Goal: Complete application form

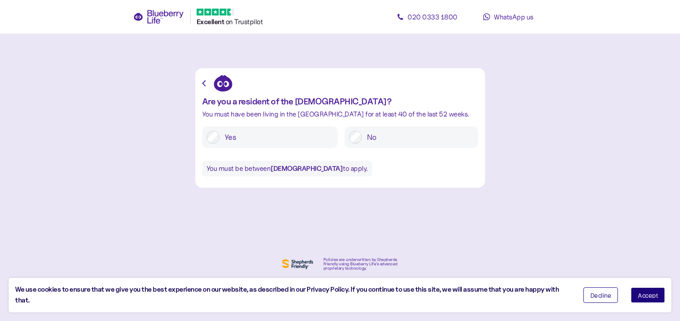
click at [253, 133] on label "Yes" at bounding box center [276, 137] width 114 height 13
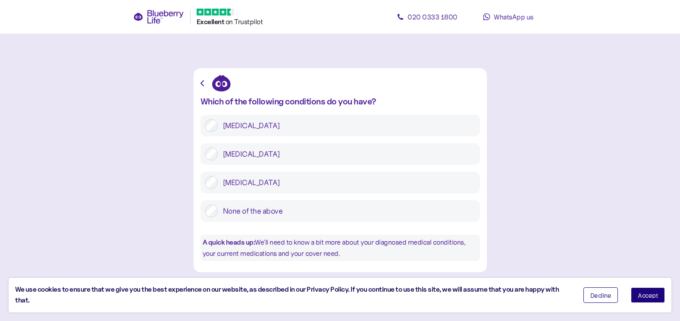
click at [244, 122] on label "[MEDICAL_DATA]" at bounding box center [347, 125] width 258 height 13
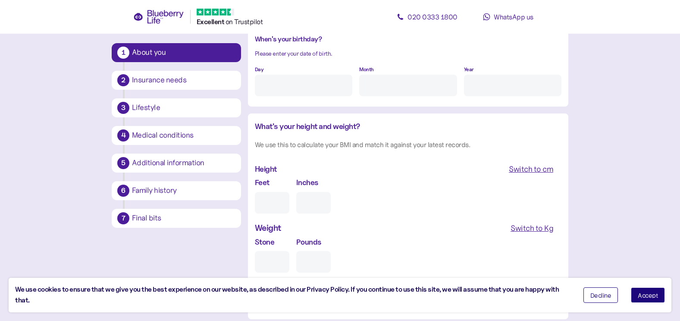
scroll to position [834, 0]
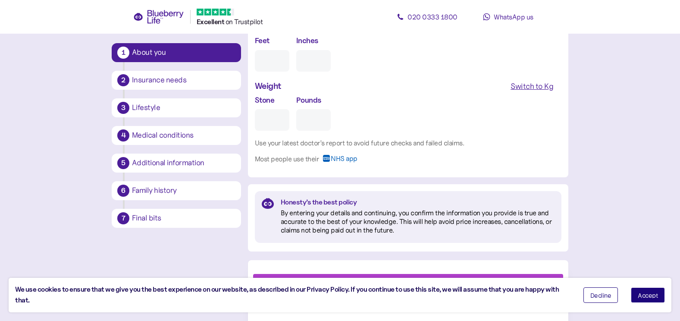
click at [652, 295] on span "Accept" at bounding box center [647, 295] width 20 height 6
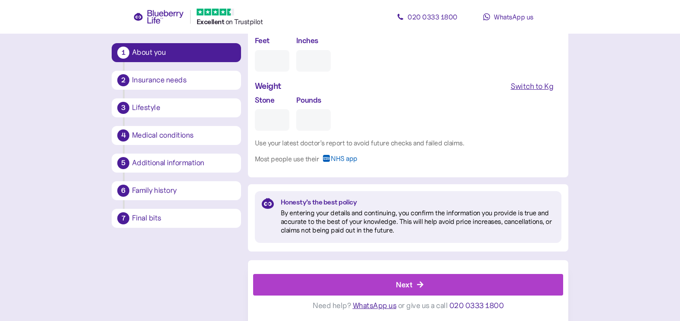
click at [402, 273] on div at bounding box center [408, 269] width 310 height 9
click at [405, 276] on span "Next" at bounding box center [404, 284] width 16 height 21
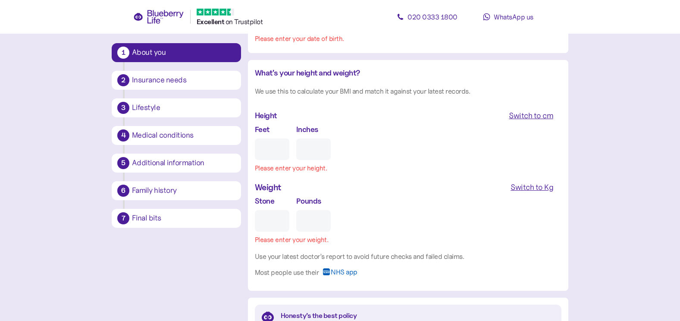
scroll to position [922, 0]
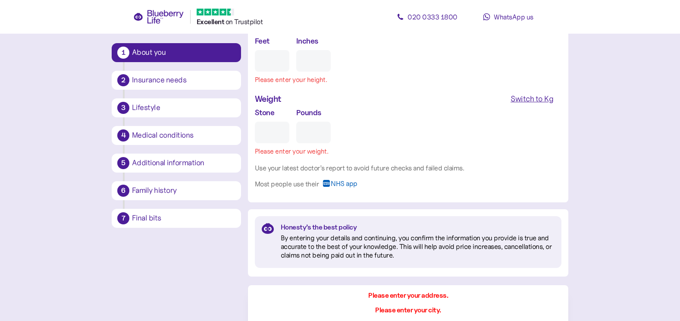
click at [141, 86] on div "Insurance needs" at bounding box center [184, 80] width 106 height 15
drag, startPoint x: 141, startPoint y: 86, endPoint x: 259, endPoint y: 88, distance: 117.7
click at [141, 86] on div "Insurance needs" at bounding box center [184, 80] width 106 height 15
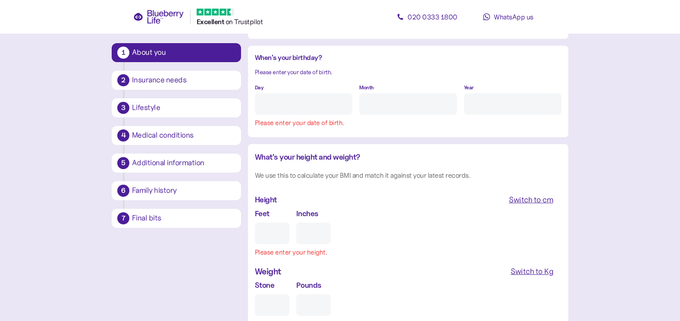
scroll to position [491, 0]
